Goal: Task Accomplishment & Management: Complete application form

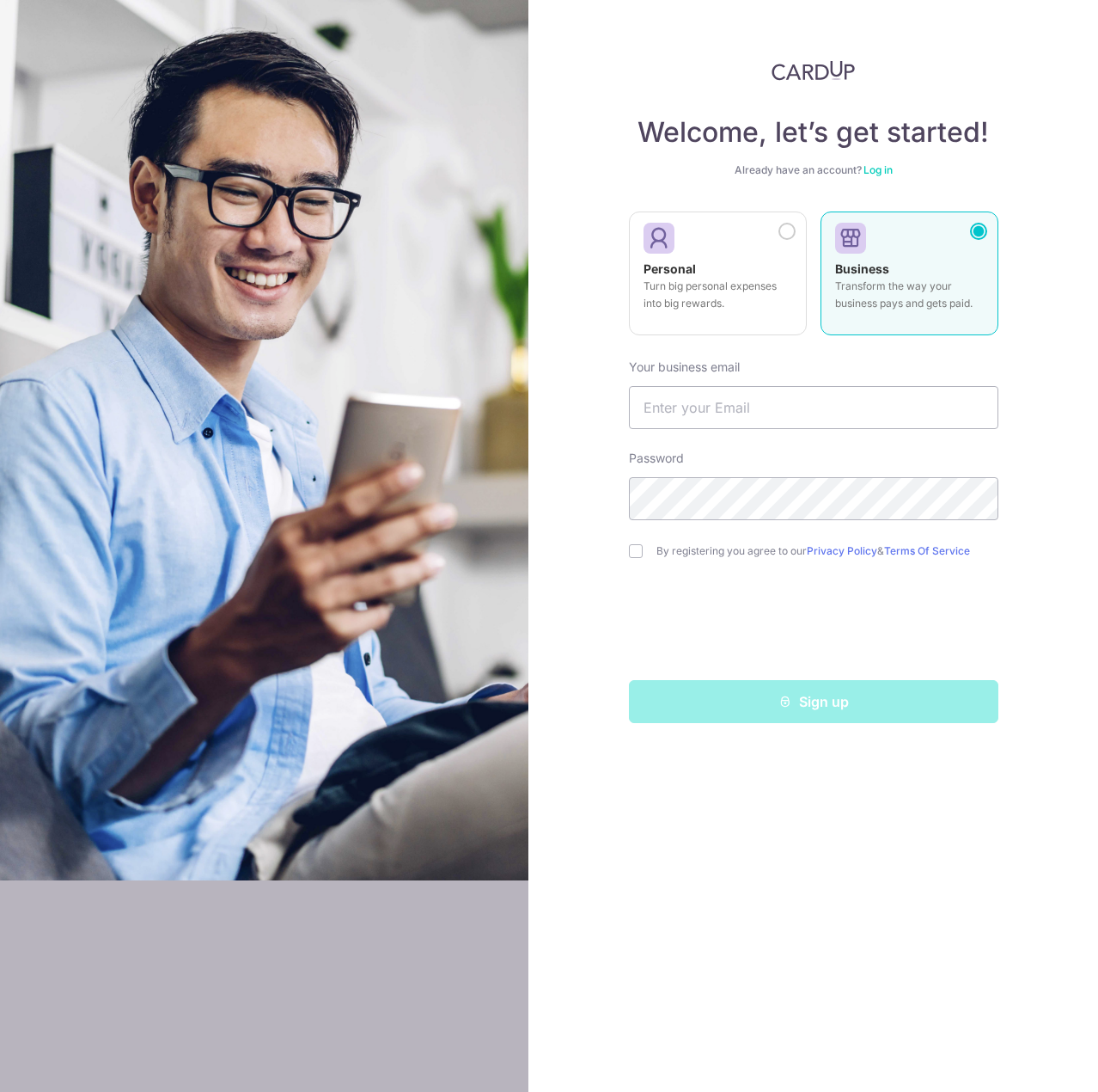
click at [770, 293] on p "Turn big personal expenses into big rewards." at bounding box center [718, 294] width 148 height 34
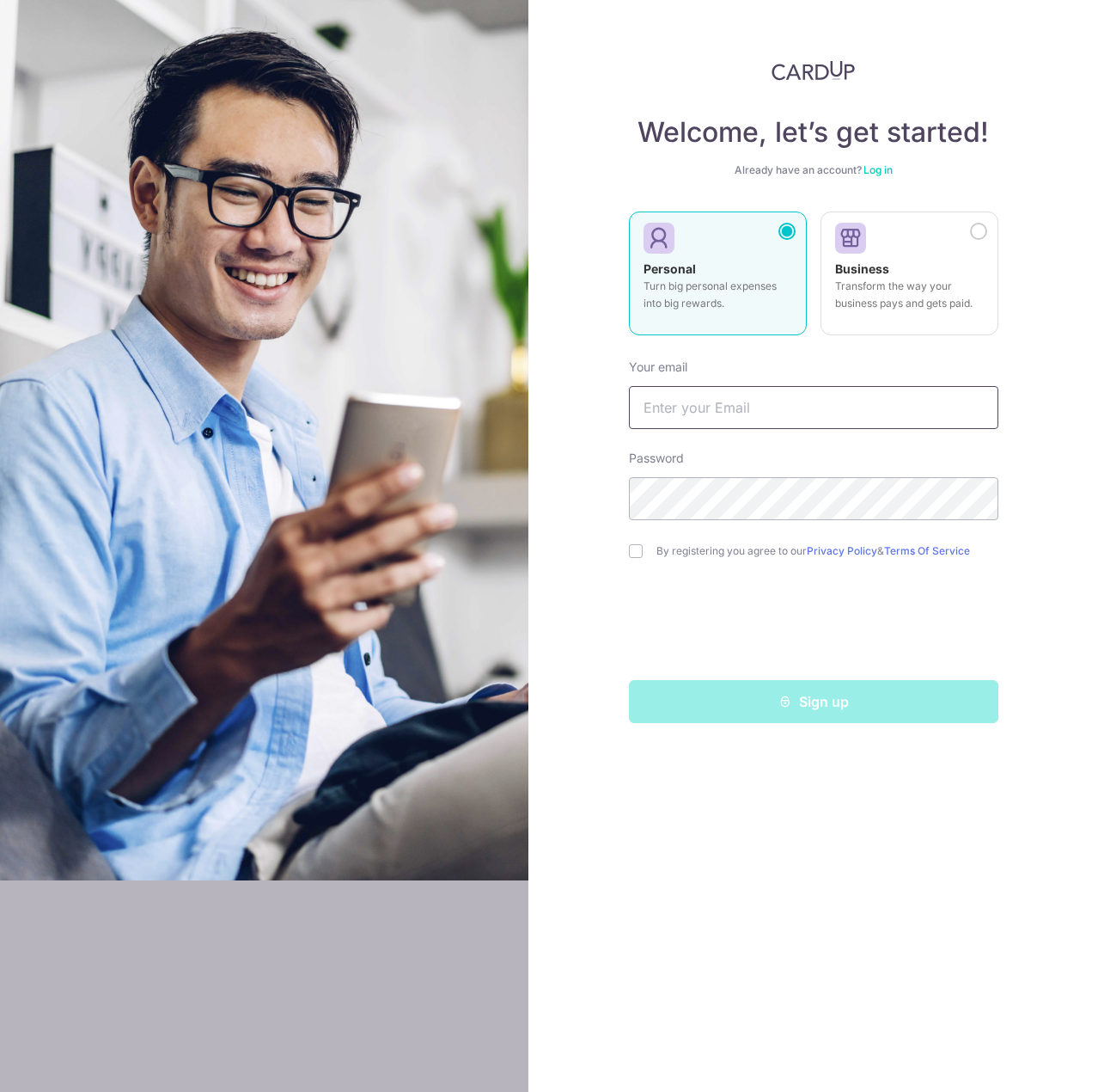
click at [801, 406] on input "text" at bounding box center [813, 407] width 370 height 43
type input "n"
